Goal: Task Accomplishment & Management: Manage account settings

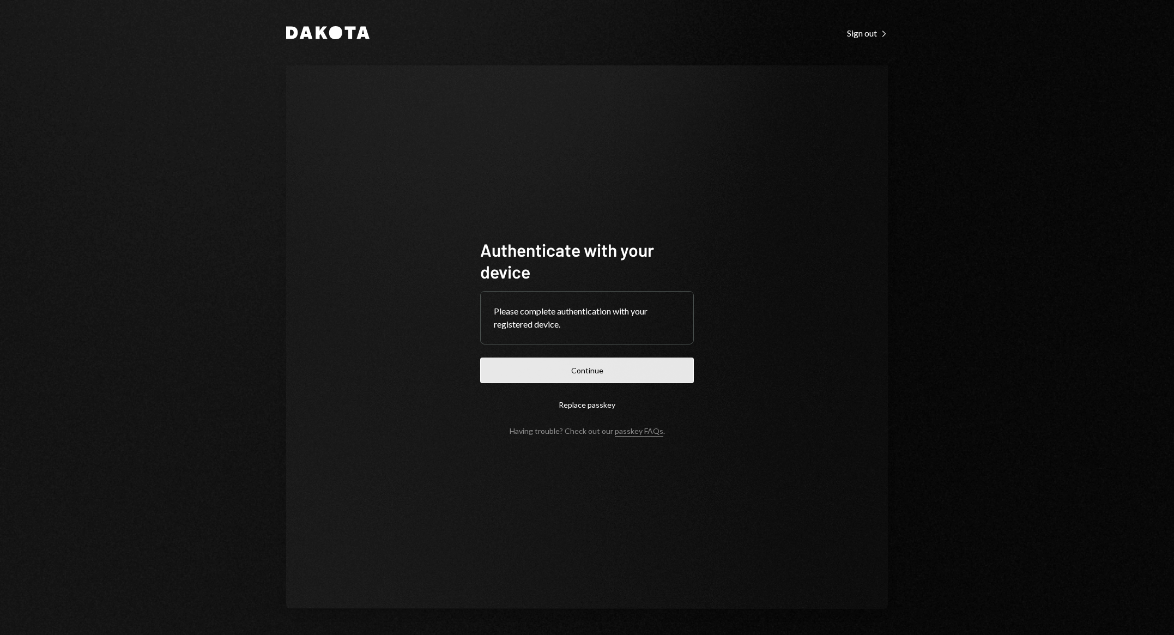
click at [586, 376] on button "Continue" at bounding box center [587, 370] width 214 height 26
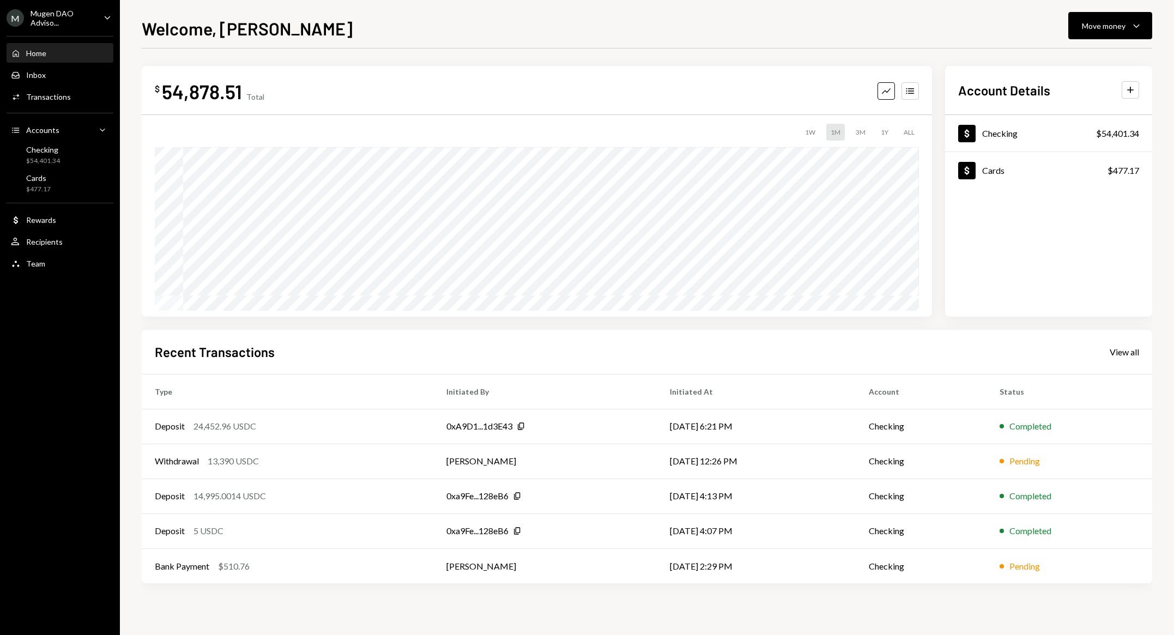
click at [57, 11] on div "Mugen DAO Adviso..." at bounding box center [63, 18] width 64 height 19
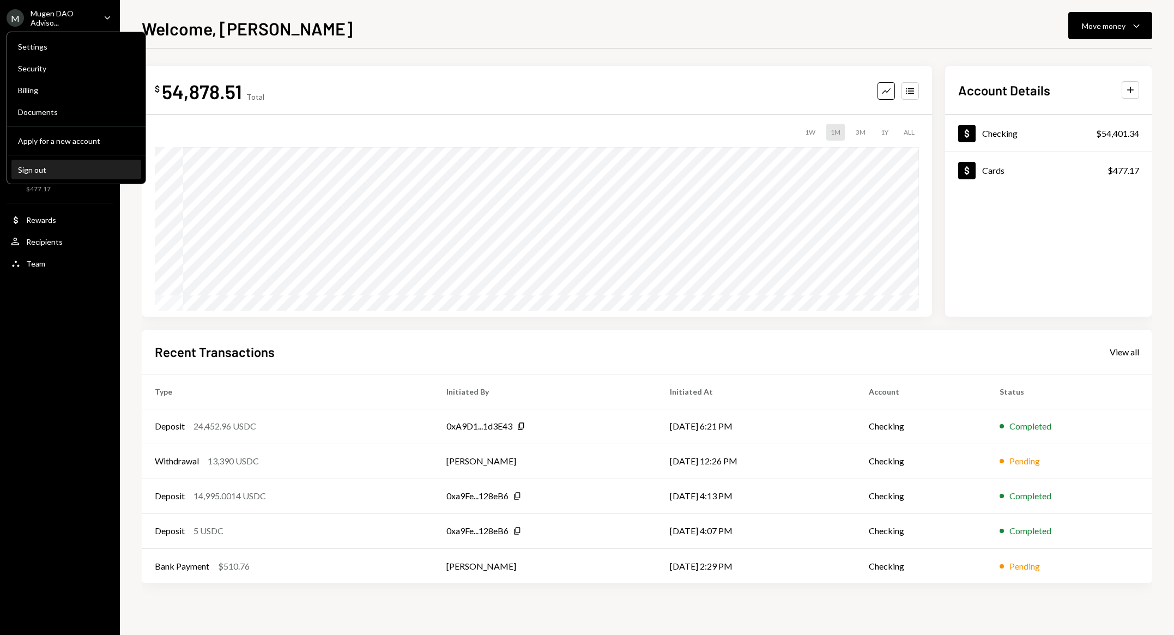
click at [71, 173] on div "Sign out" at bounding box center [76, 169] width 117 height 9
